Goal: Connect with others: Connect with others

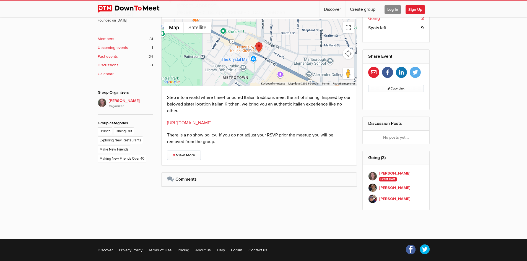
scroll to position [245, 0]
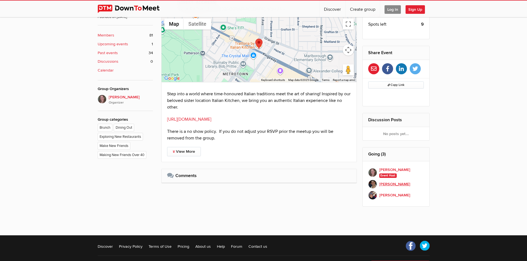
click at [398, 184] on b "[PERSON_NAME]" at bounding box center [394, 184] width 31 height 6
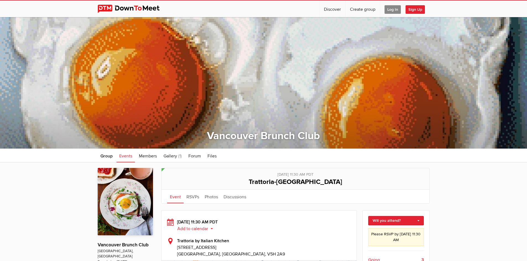
scroll to position [230, 0]
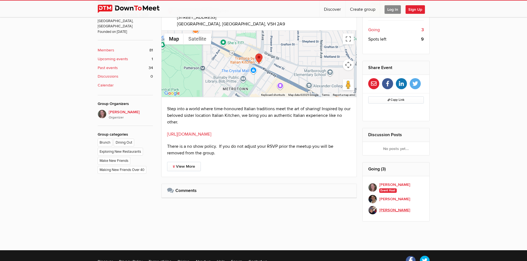
click at [392, 210] on b "[PERSON_NAME]" at bounding box center [394, 210] width 31 height 6
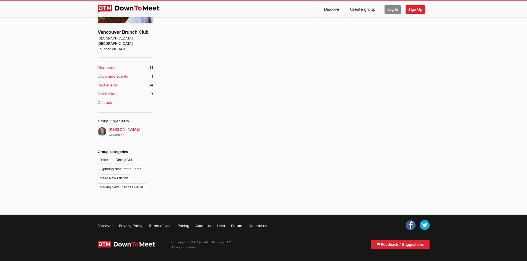
scroll to position [149, 0]
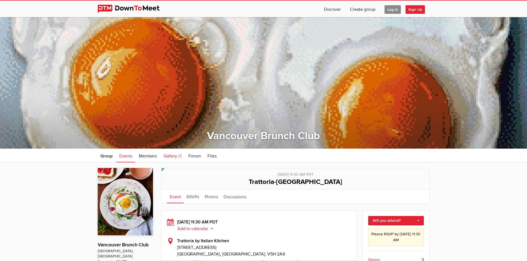
click at [172, 154] on span "Gallery" at bounding box center [170, 156] width 14 height 6
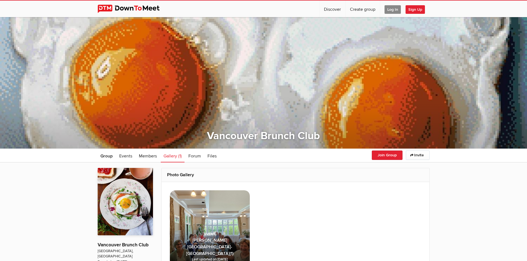
click at [218, 226] on img at bounding box center [210, 230] width 80 height 80
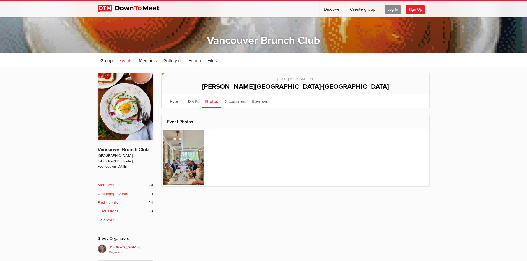
scroll to position [108, 0]
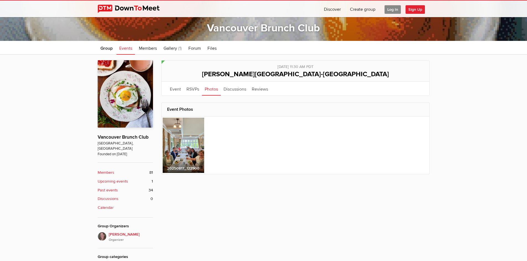
click at [194, 152] on img at bounding box center [183, 145] width 41 height 55
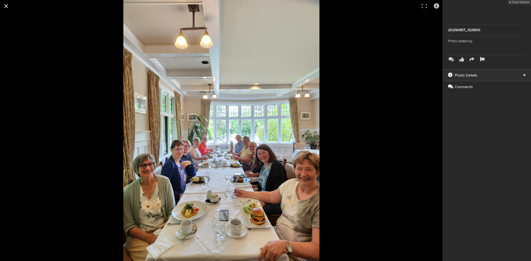
click at [5, 5] on button at bounding box center [6, 6] width 12 height 12
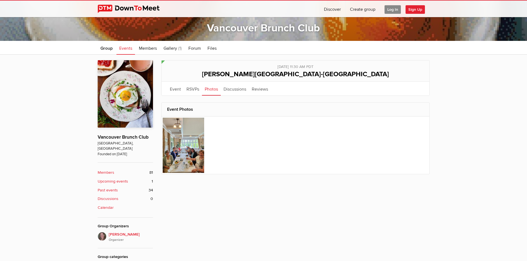
click at [53, 74] on div "Public event Anyone who has access to the group can see the event, description,…" at bounding box center [263, 184] width 527 height 259
click at [116, 6] on img at bounding box center [133, 9] width 70 height 8
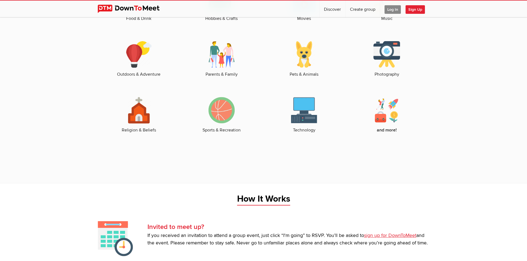
scroll to position [1178, 0]
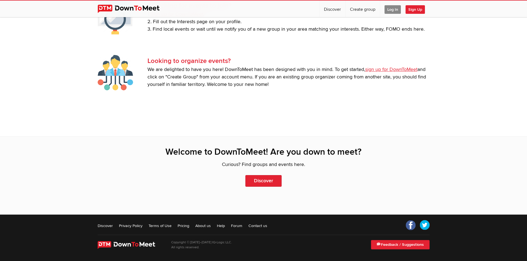
scroll to position [43, 0]
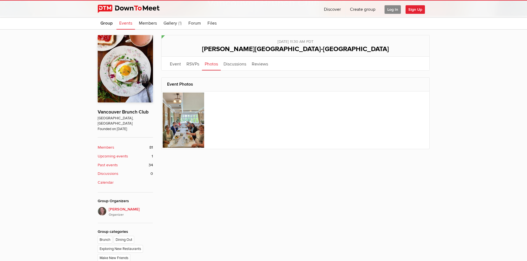
scroll to position [181, 0]
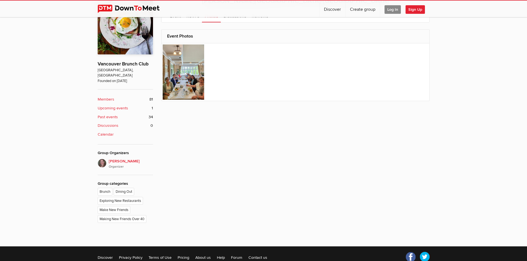
click at [125, 188] on li "Dining Out" at bounding box center [125, 192] width 22 height 9
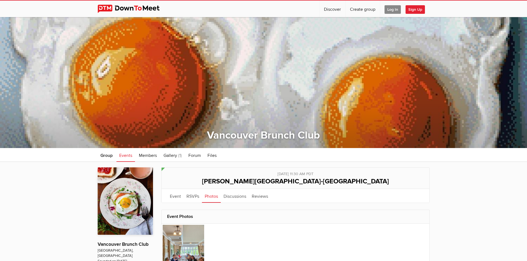
scroll to position [0, 0]
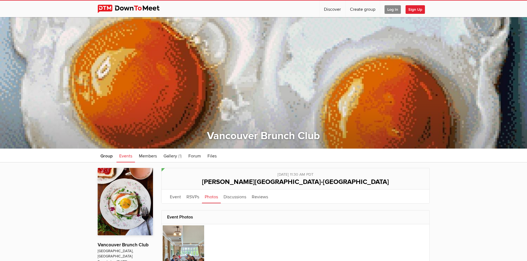
click at [117, 3] on link at bounding box center [133, 9] width 70 height 17
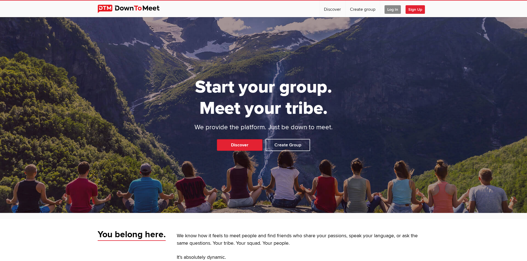
click at [395, 9] on span "Log In" at bounding box center [392, 9] width 16 height 9
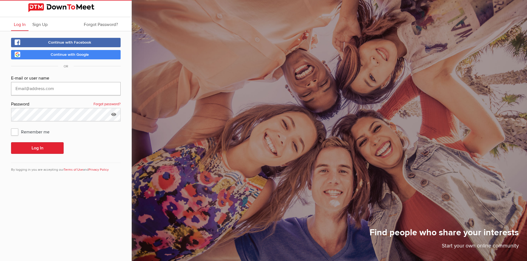
type input "[PERSON_NAME][EMAIL_ADDRESS][PERSON_NAME][DOMAIN_NAME]"
click at [46, 149] on button "Log In" at bounding box center [37, 148] width 53 height 12
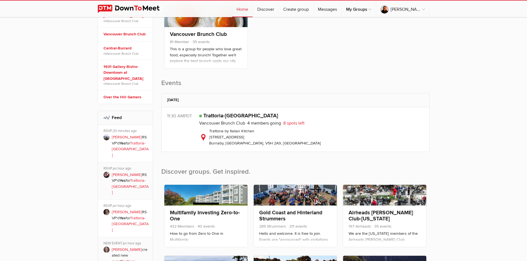
scroll to position [117, 0]
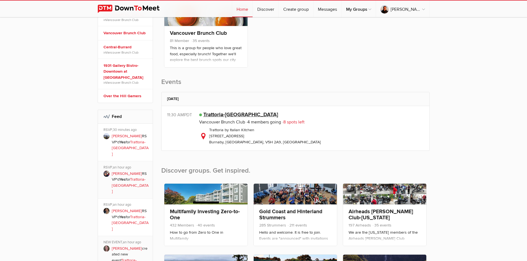
click at [228, 114] on link "Trattoria-[GEOGRAPHIC_DATA]" at bounding box center [240, 114] width 75 height 7
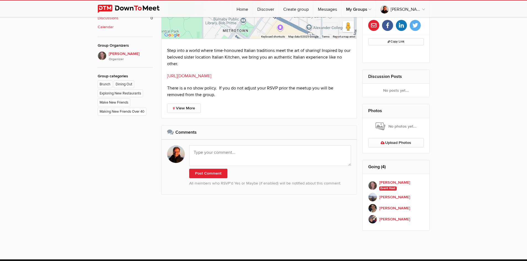
scroll to position [291, 0]
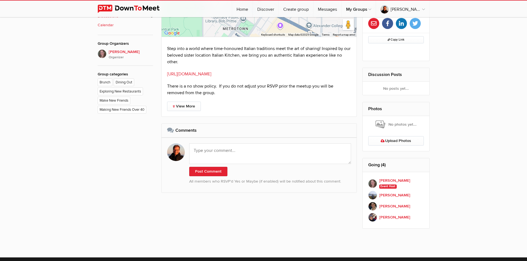
click at [388, 195] on b "[PERSON_NAME]" at bounding box center [394, 195] width 31 height 6
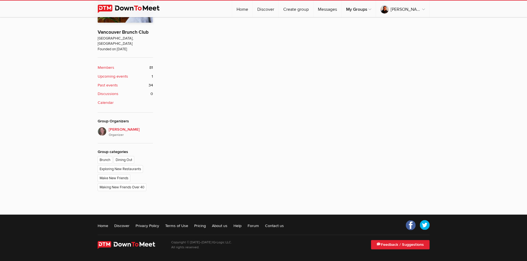
scroll to position [149, 0]
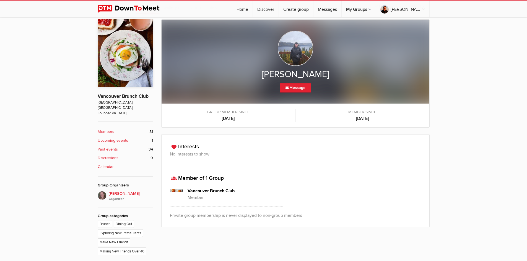
click at [124, 220] on li "Dining Out" at bounding box center [125, 224] width 22 height 9
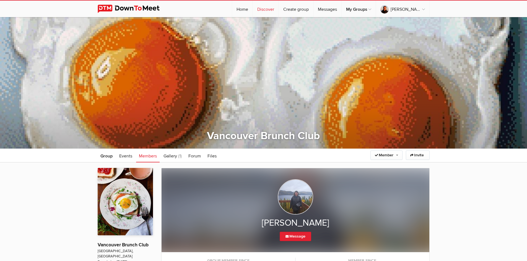
click at [278, 11] on link "Discover" at bounding box center [266, 9] width 26 height 17
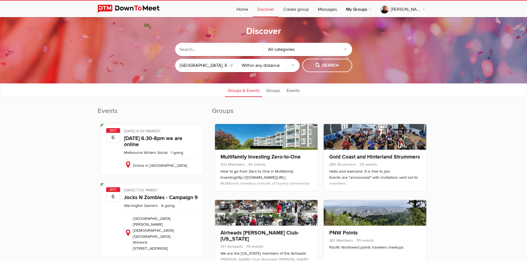
click at [289, 65] on select "Within 10 miles Within 25 miles Within 50 miles Within 100 miles Within any dis…" at bounding box center [268, 65] width 62 height 13
select select "25"
click at [237, 59] on select "Within 10 miles Within 25 miles Within 50 miles Within 100 miles Within any dis…" at bounding box center [268, 65] width 62 height 13
click at [328, 66] on span "Search" at bounding box center [326, 65] width 23 height 6
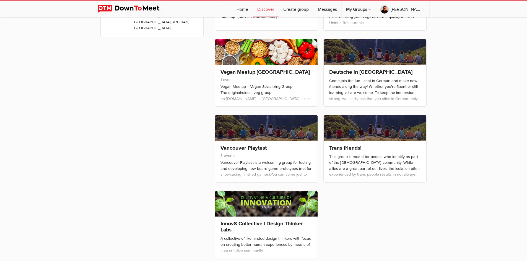
scroll to position [540, 0]
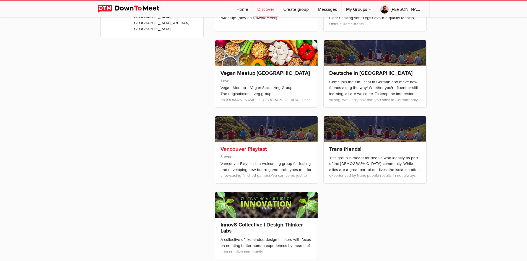
click at [265, 167] on div "Vancouver Playtest is a welcoming group for testing and developing new board ga…" at bounding box center [266, 215] width 92 height 108
